Goal: Task Accomplishment & Management: Use online tool/utility

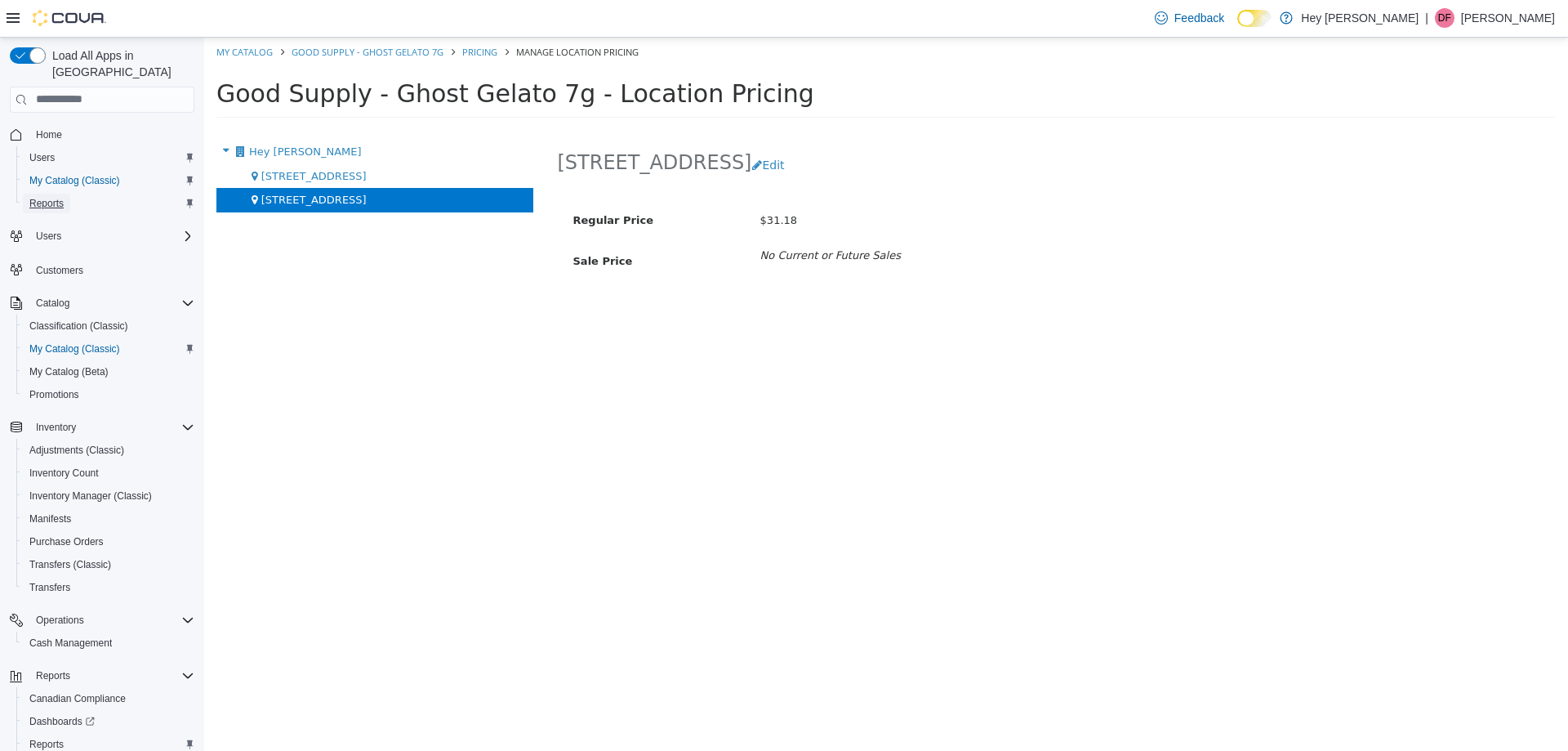
click at [44, 197] on span "Reports" at bounding box center [46, 203] width 35 height 13
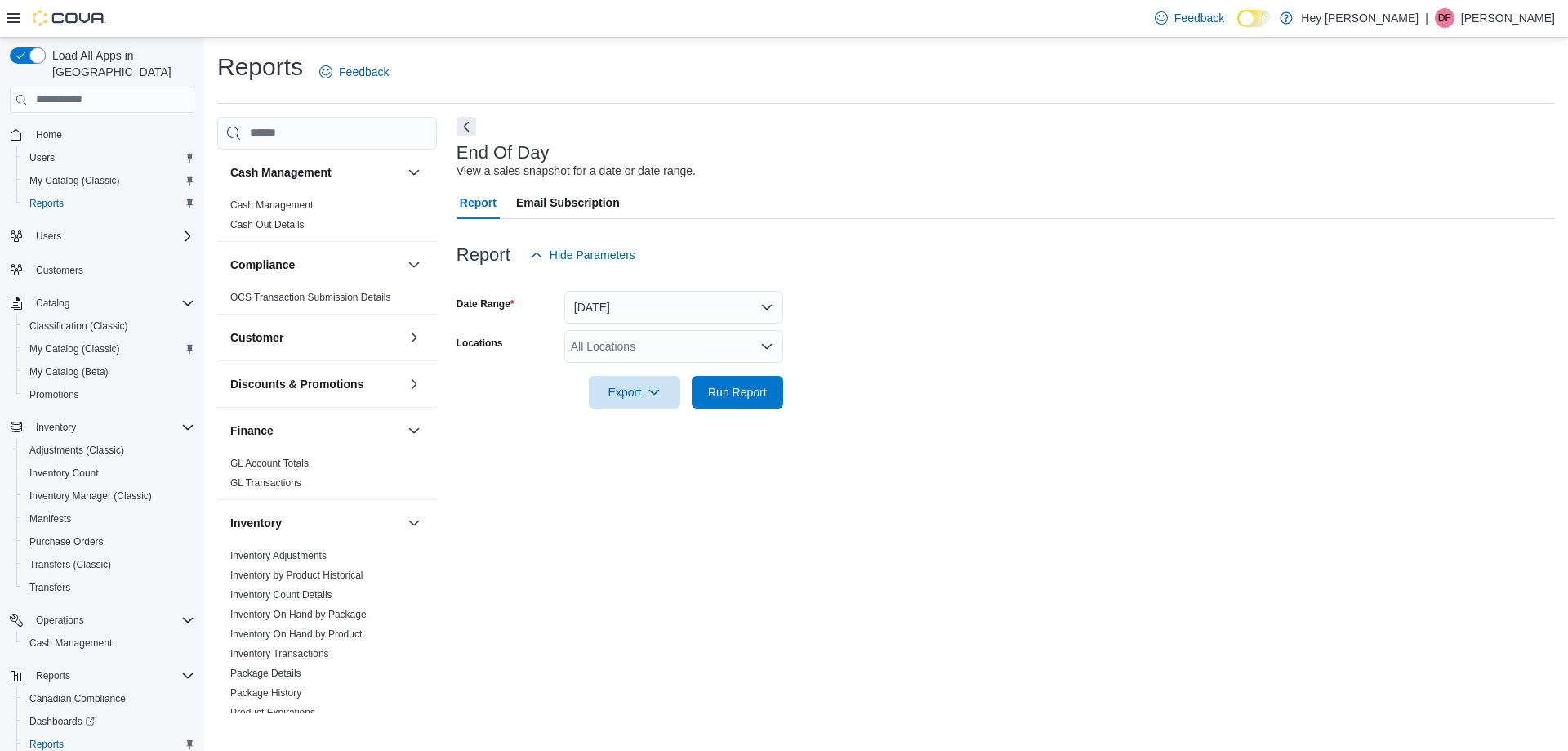
click at [698, 349] on div "All Locations" at bounding box center [674, 346] width 219 height 33
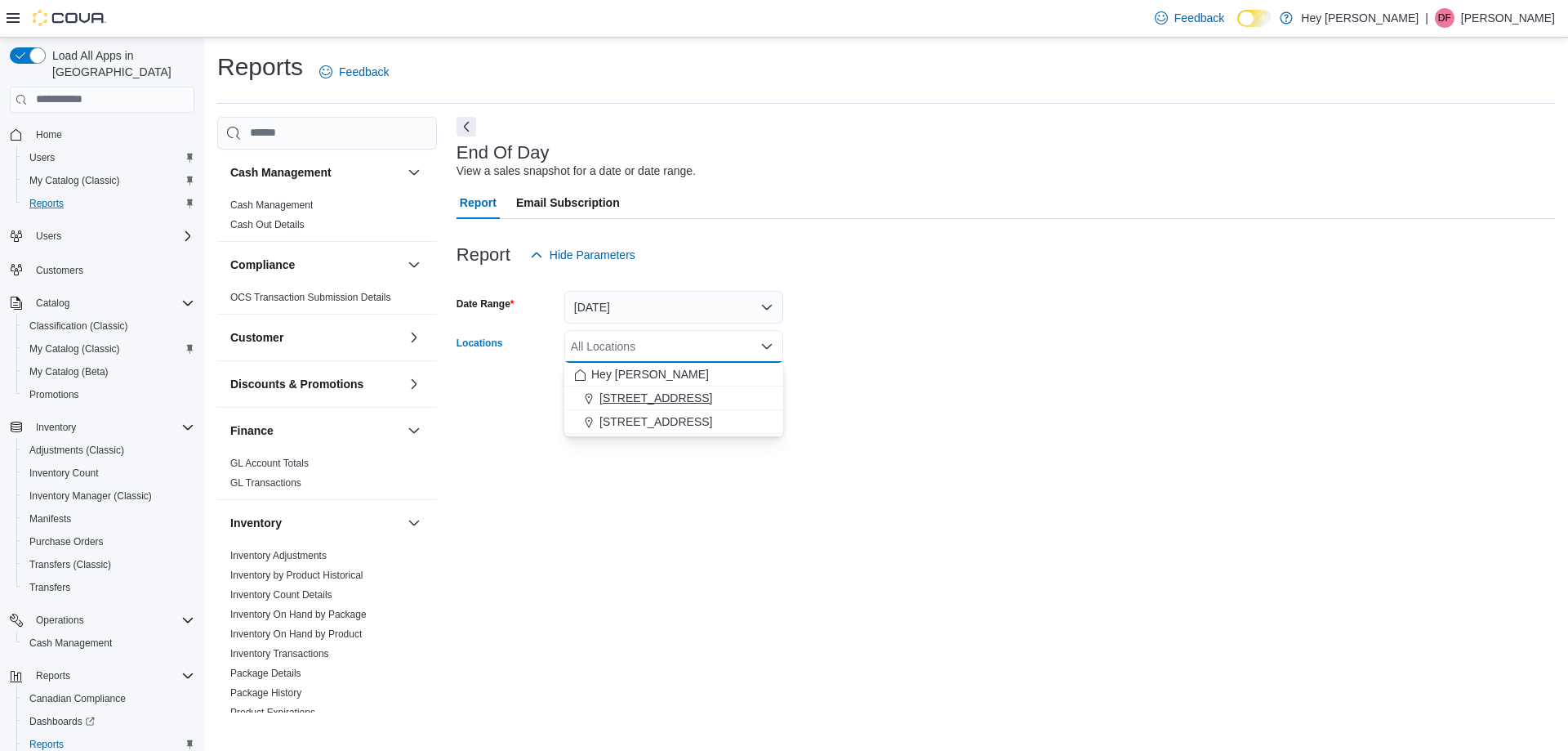
click at [701, 397] on span "[STREET_ADDRESS]" at bounding box center [656, 398] width 113 height 16
drag, startPoint x: 944, startPoint y: 405, endPoint x: 907, endPoint y: 405, distance: 37.0
click at [933, 405] on form "Date Range [DATE] Locations [STREET_ADDRESS] Selected. [STREET_ADDRESS]. Press …" at bounding box center [1006, 340] width 1099 height 137
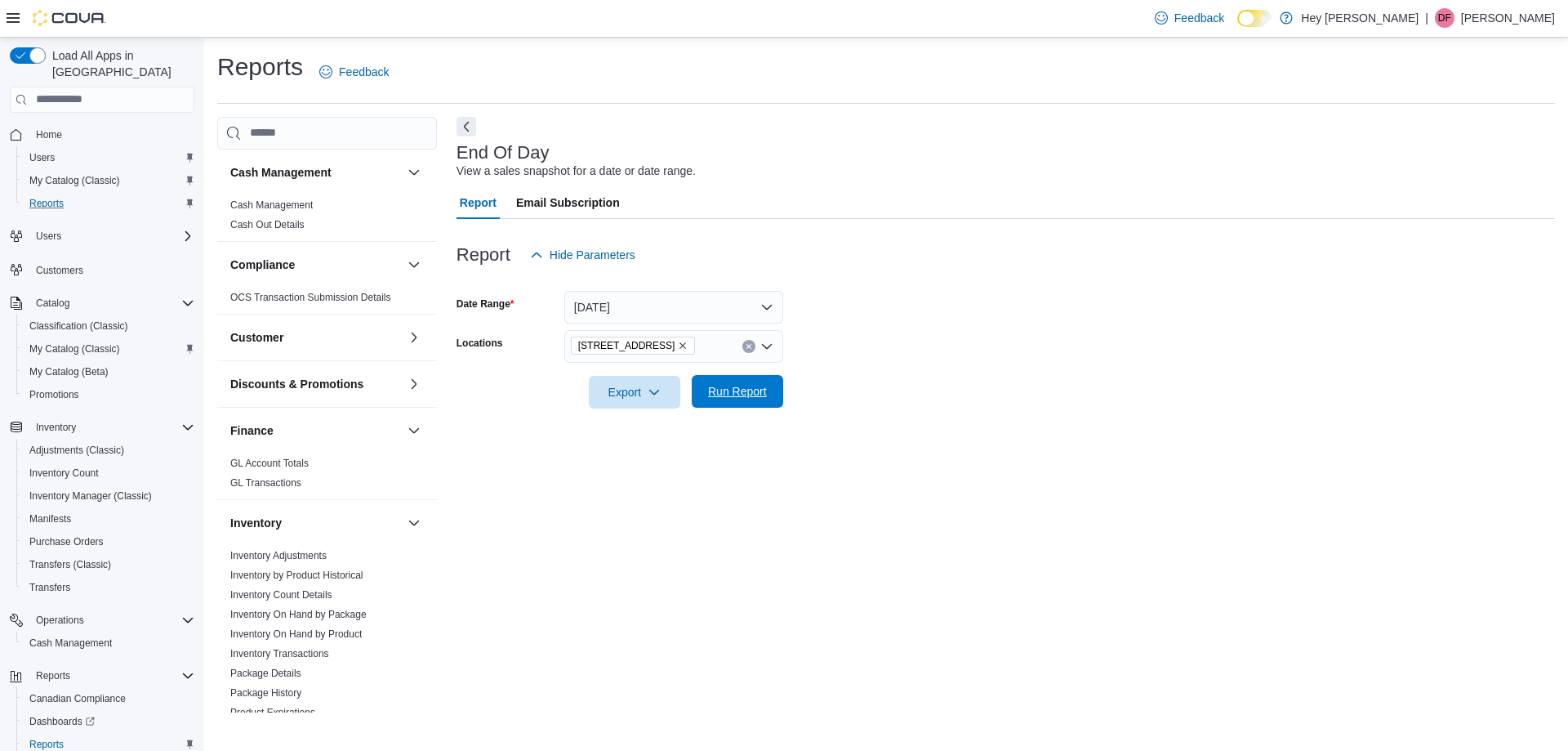
click at [742, 390] on span "Run Report" at bounding box center [738, 392] width 59 height 16
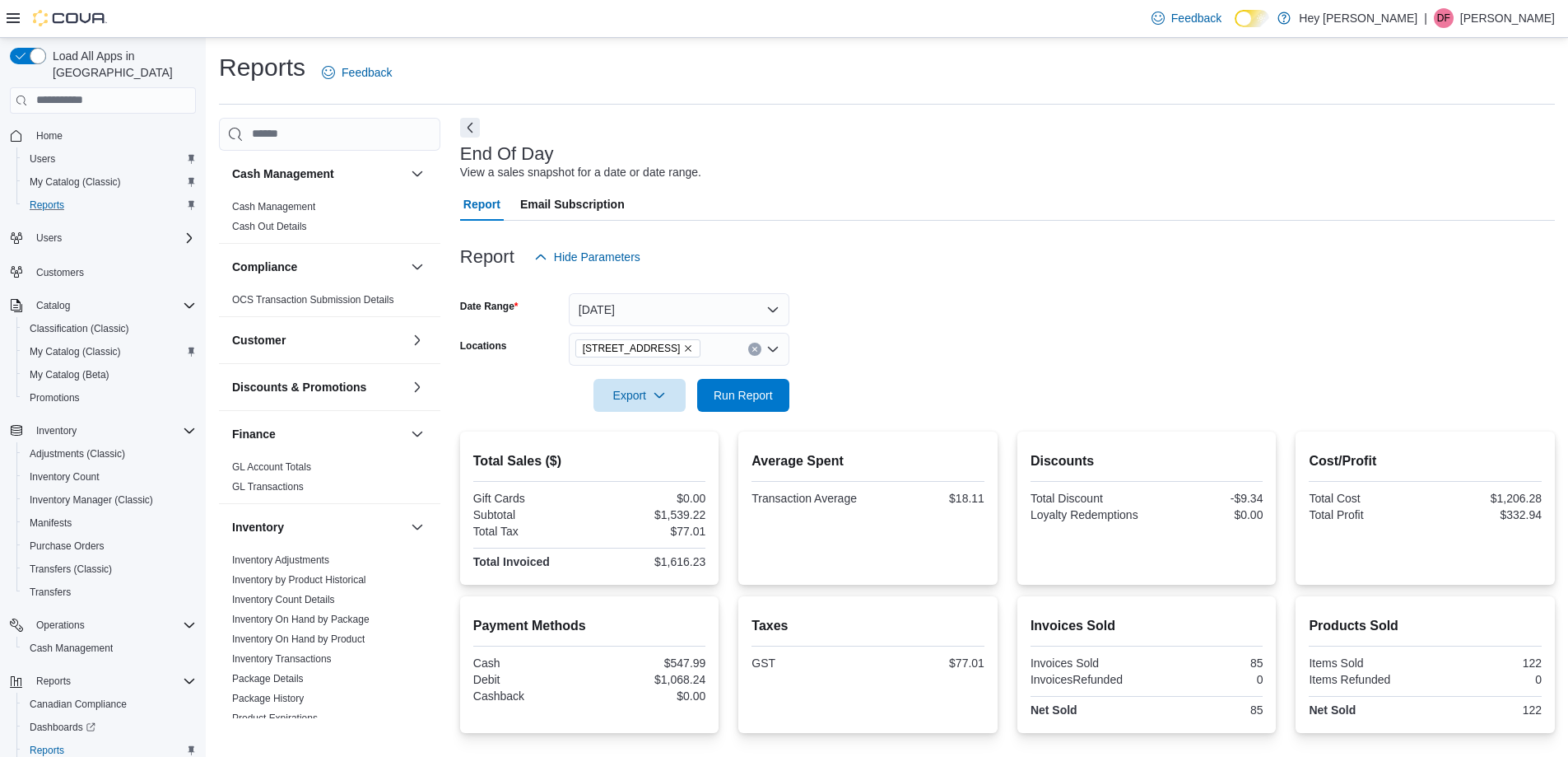
click at [688, 348] on icon "Remove 10311 103 Avenue NW from selection in this group" at bounding box center [688, 348] width 10 height 10
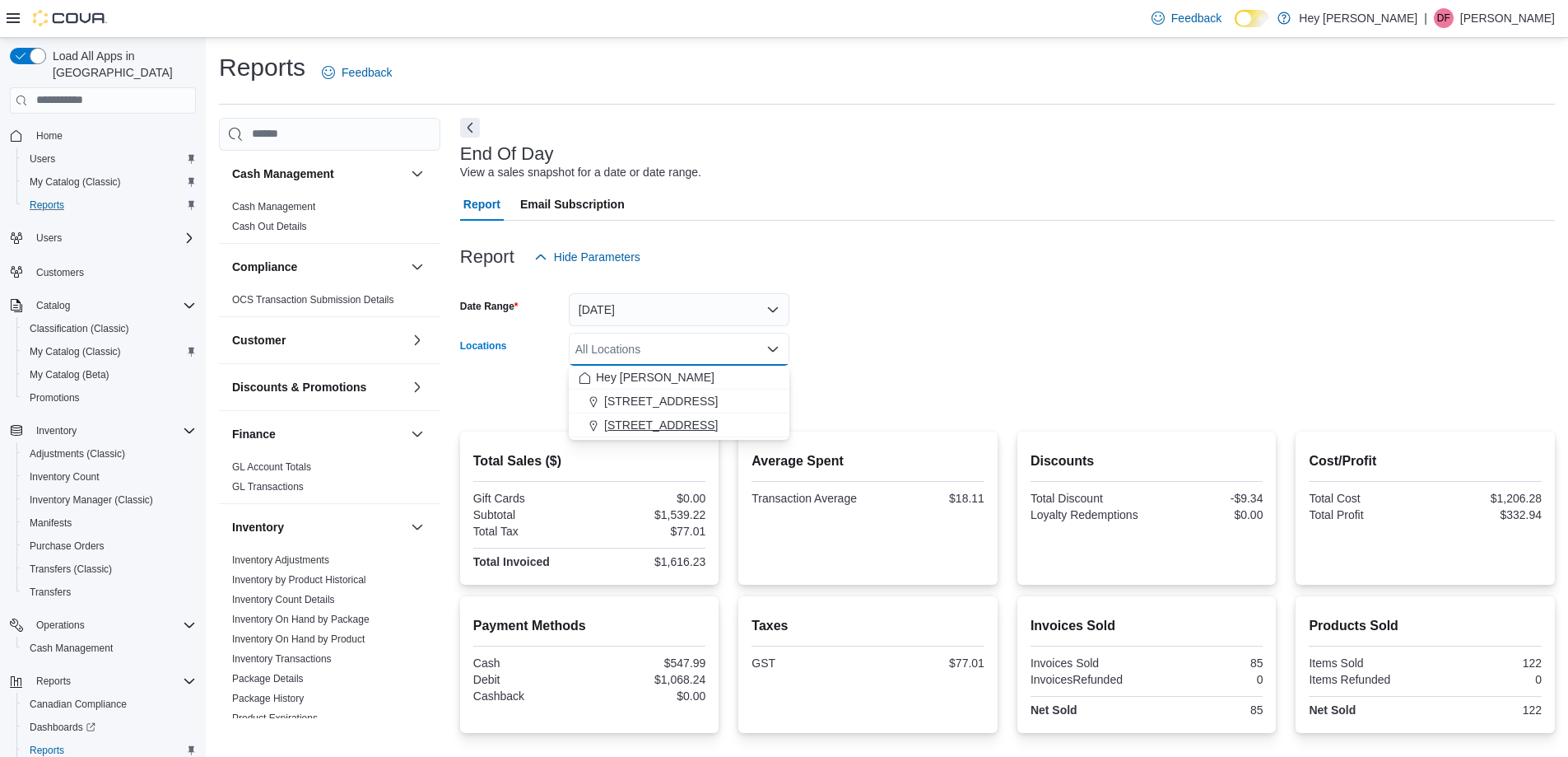
click at [706, 422] on span "[STREET_ADDRESS]" at bounding box center [661, 424] width 114 height 16
click at [899, 399] on form "Date Range [DATE] Locations [STREET_ADDRESS] Combo box. Selected. [STREET_ADDRE…" at bounding box center [1007, 343] width 1095 height 138
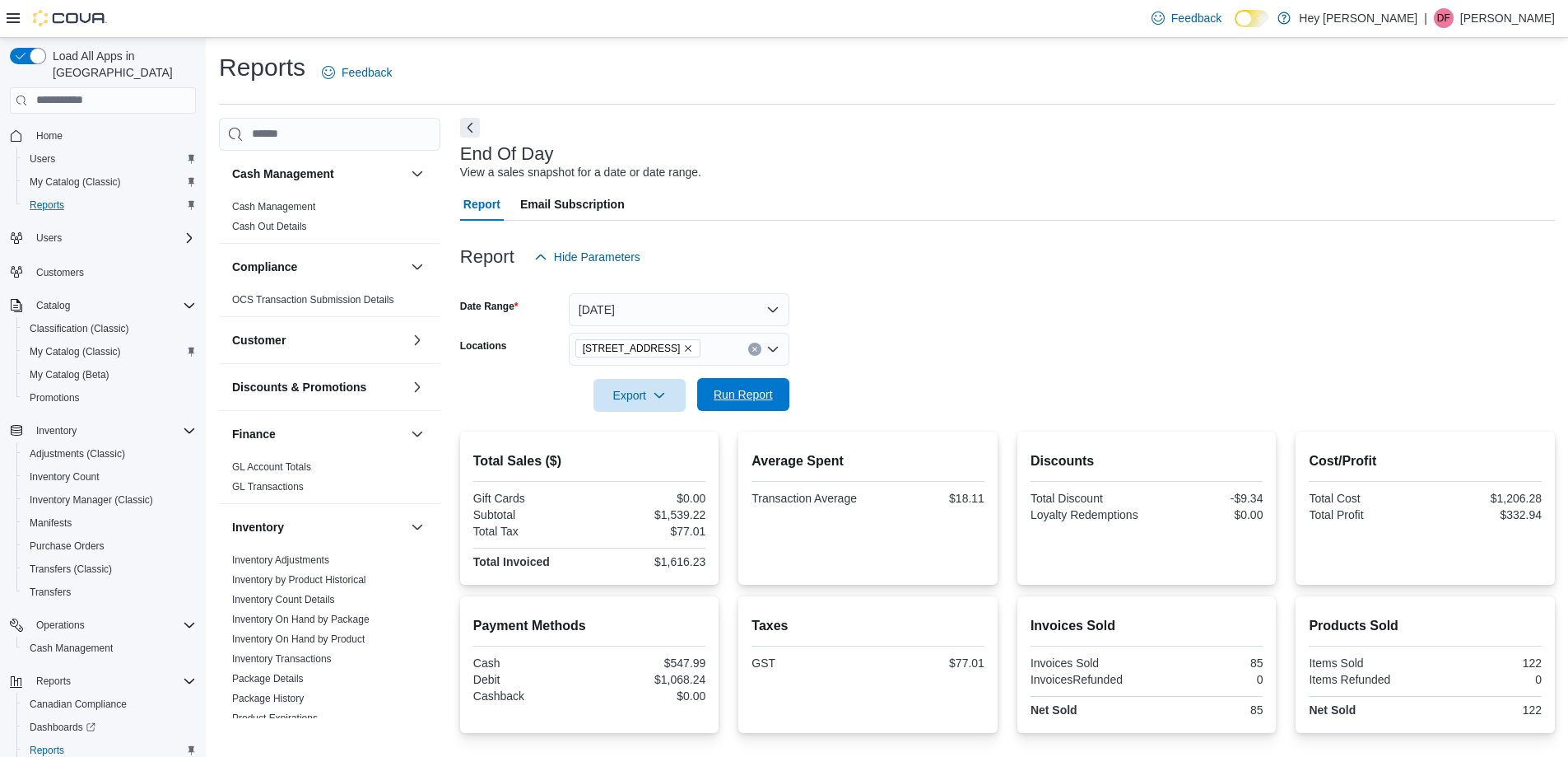
click at [784, 382] on button "Run Report" at bounding box center [743, 394] width 92 height 33
click at [729, 394] on span "Run Report" at bounding box center [743, 395] width 59 height 16
click at [730, 404] on span "Run Report" at bounding box center [743, 394] width 73 height 33
